Goal: Information Seeking & Learning: Understand process/instructions

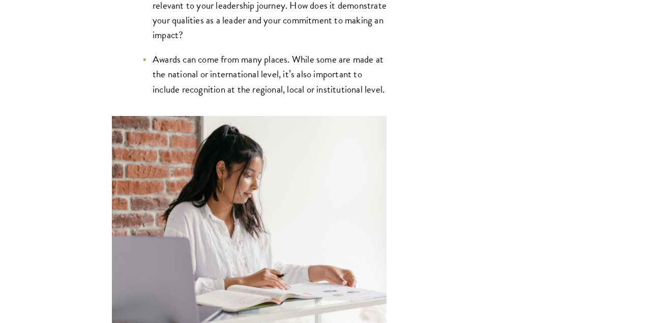
scroll to position [2659, 0]
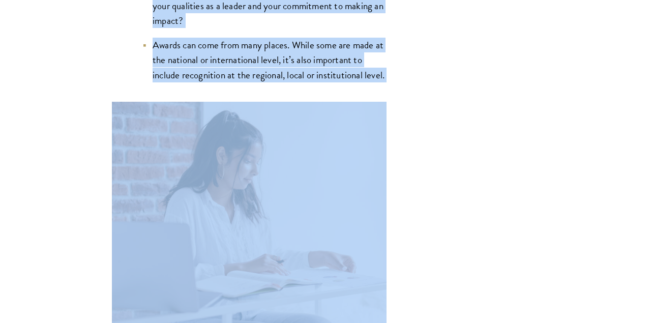
drag, startPoint x: 245, startPoint y: 71, endPoint x: 247, endPoint y: 105, distance: 34.2
click at [247, 82] on ul "For each entry, clearly explain why the award or recognition is relevant to you…" at bounding box center [254, 25] width 264 height 113
click at [247, 82] on li "Awards can come from many places. While some are made at the national or intern…" at bounding box center [264, 60] width 244 height 44
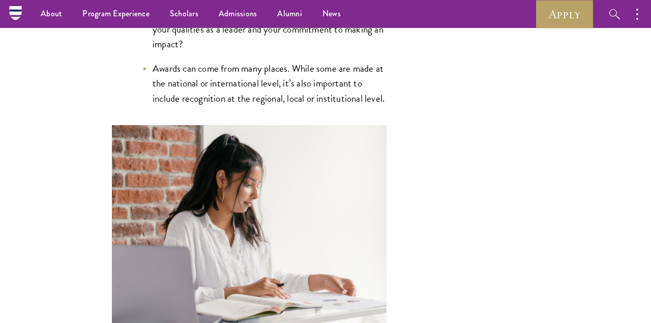
scroll to position [2609, 0]
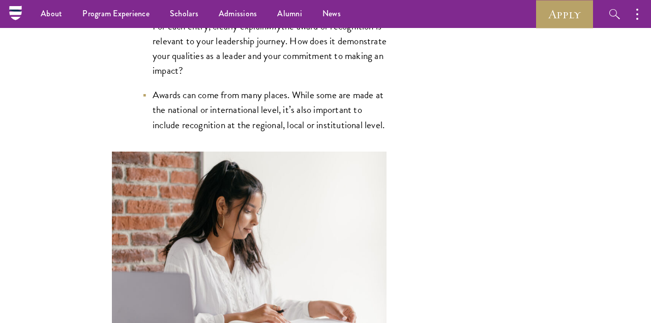
click at [241, 78] on li "For each entry, clearly explain why the award or recognition is relevant to you…" at bounding box center [264, 48] width 244 height 59
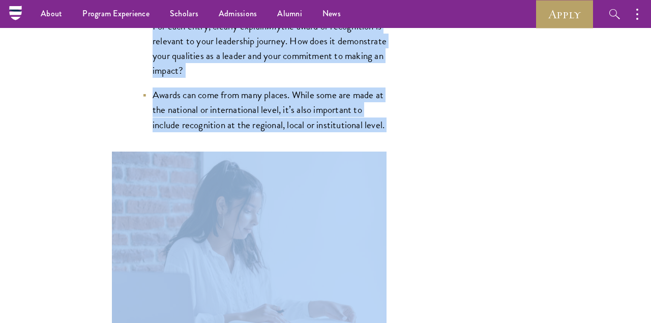
drag, startPoint x: 241, startPoint y: 88, endPoint x: 244, endPoint y: 127, distance: 39.3
click at [244, 127] on ul "For each entry, clearly explain why the award or recognition is relevant to you…" at bounding box center [254, 75] width 264 height 113
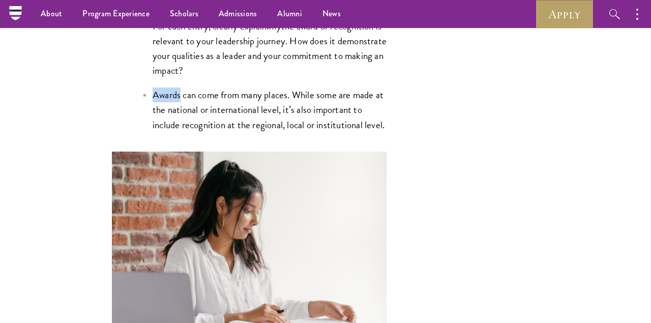
click at [244, 127] on ul "For each entry, clearly explain why the award or recognition is relevant to you…" at bounding box center [254, 75] width 264 height 113
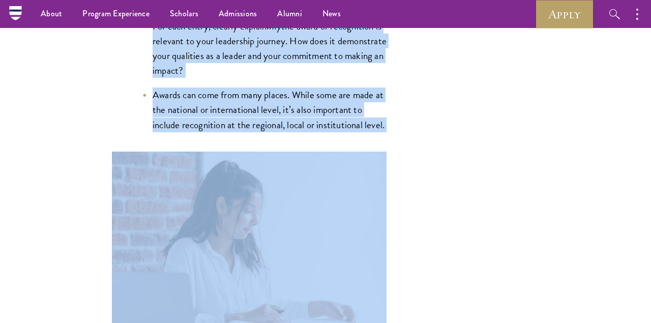
drag, startPoint x: 244, startPoint y: 127, endPoint x: 244, endPoint y: 108, distance: 19.3
click at [244, 108] on ul "For each entry, clearly explain why the award or recognition is relevant to you…" at bounding box center [254, 75] width 264 height 113
click at [244, 78] on li "For each entry, clearly explain why the award or recognition is relevant to you…" at bounding box center [264, 48] width 244 height 59
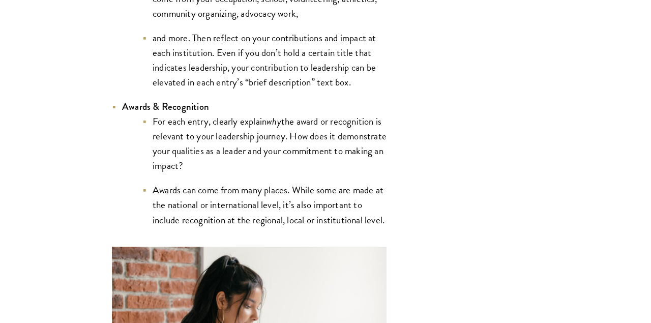
scroll to position [2538, 0]
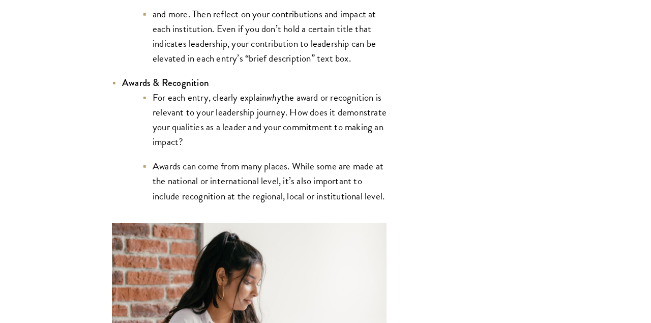
click at [209, 149] on li "For each entry, clearly explain why the award or recognition is relevant to you…" at bounding box center [264, 119] width 244 height 59
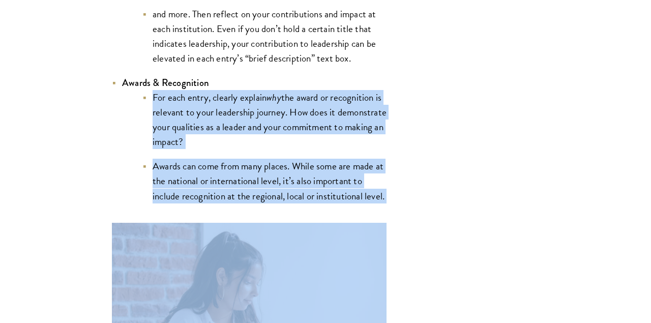
drag, startPoint x: 209, startPoint y: 184, endPoint x: 217, endPoint y: 232, distance: 48.6
click at [218, 203] on ul "For each entry, clearly explain why the award or recognition is relevant to you…" at bounding box center [254, 146] width 264 height 113
click at [217, 203] on li "Awards can come from many places. While some are made at the national or intern…" at bounding box center [264, 181] width 244 height 44
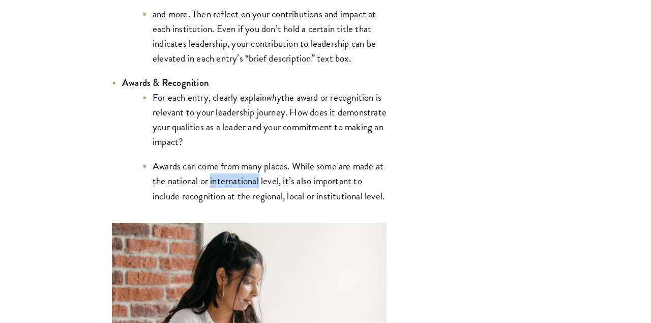
click at [217, 203] on li "Awards can come from many places. While some are made at the national or intern…" at bounding box center [264, 181] width 244 height 44
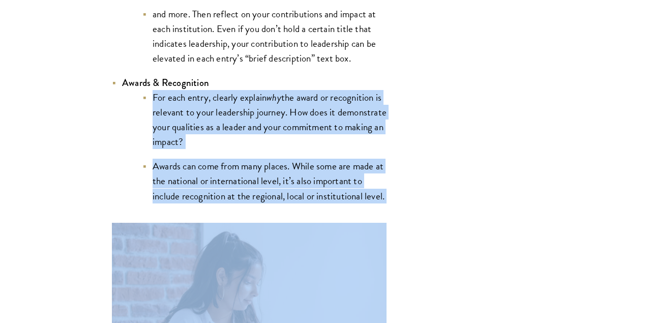
drag, startPoint x: 217, startPoint y: 232, endPoint x: 212, endPoint y: 189, distance: 43.0
click at [212, 189] on ul "For each entry, clearly explain why the award or recognition is relevant to you…" at bounding box center [254, 146] width 264 height 113
click at [212, 149] on li "For each entry, clearly explain why the award or recognition is relevant to you…" at bounding box center [264, 119] width 244 height 59
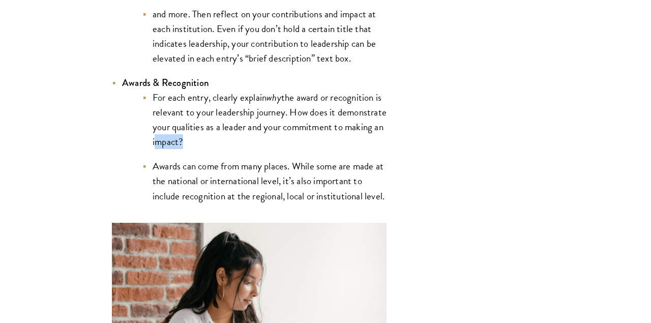
click at [212, 149] on li "For each entry, clearly explain why the award or recognition is relevant to you…" at bounding box center [264, 119] width 244 height 59
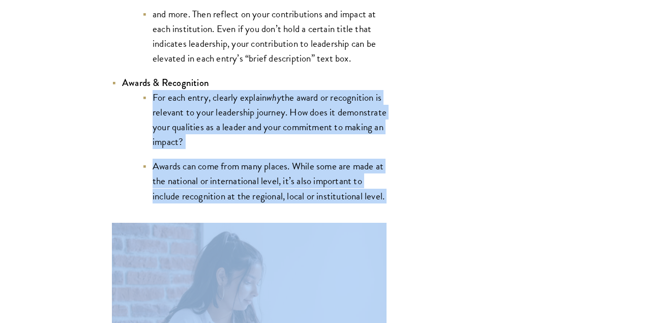
drag, startPoint x: 212, startPoint y: 189, endPoint x: 224, endPoint y: 238, distance: 49.8
click at [224, 203] on ul "For each entry, clearly explain why the award or recognition is relevant to you…" at bounding box center [254, 146] width 264 height 113
click at [224, 203] on li "Awards can come from many places. While some are made at the national or intern…" at bounding box center [264, 181] width 244 height 44
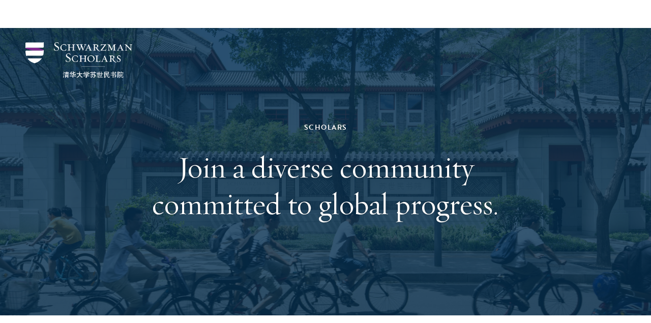
scroll to position [1226, 0]
